Goal: Task Accomplishment & Management: Manage account settings

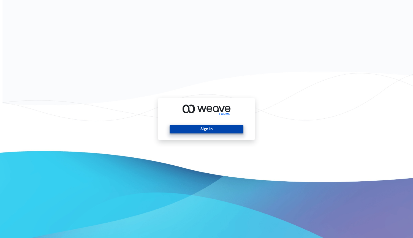
click at [213, 129] on button "Sign In" at bounding box center [207, 129] width 74 height 9
